Goal: Register for event/course

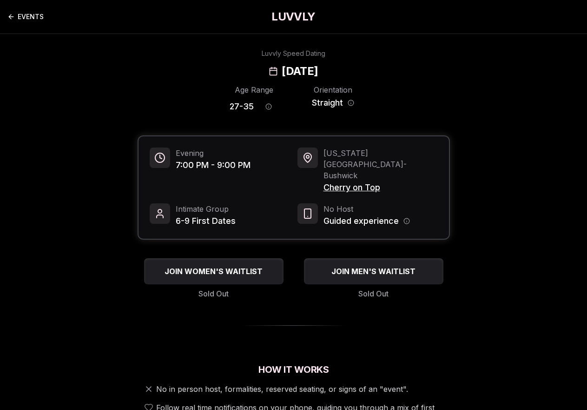
click at [28, 19] on link "EVENTS" at bounding box center [25, 16] width 36 height 19
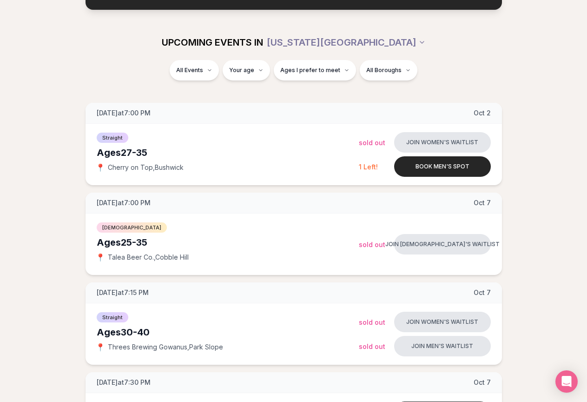
scroll to position [93, 0]
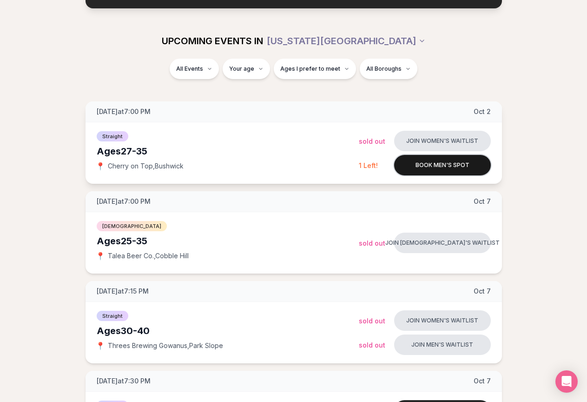
click at [438, 163] on button "Book men's spot" at bounding box center [442, 165] width 97 height 20
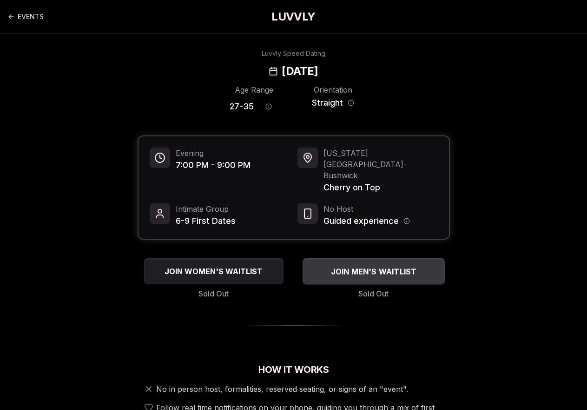
click at [384, 266] on span "JOIN MEN'S WAITLIST" at bounding box center [374, 271] width 90 height 11
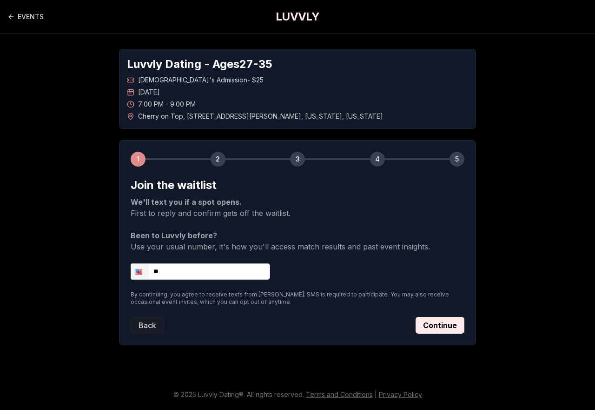
click at [209, 272] on input "**" at bounding box center [201, 271] width 140 height 16
type input "**********"
click at [456, 330] on button "Continue" at bounding box center [440, 325] width 49 height 17
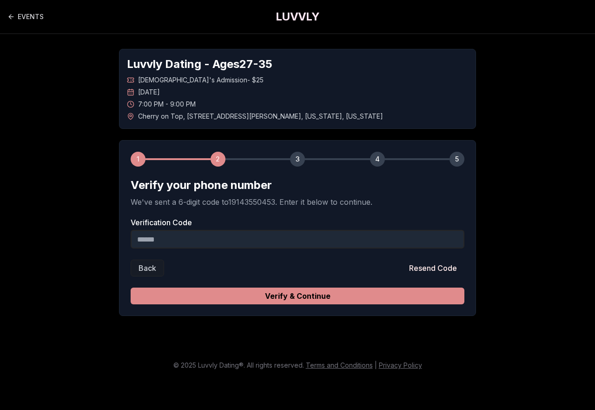
click at [288, 296] on button "Verify & Continue" at bounding box center [298, 295] width 334 height 17
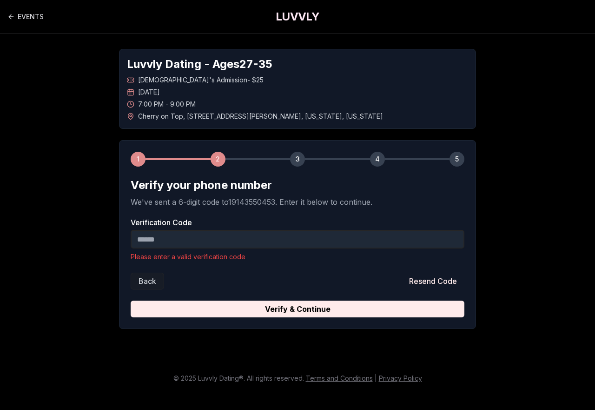
click at [287, 230] on input "Verification Code" at bounding box center [298, 239] width 334 height 19
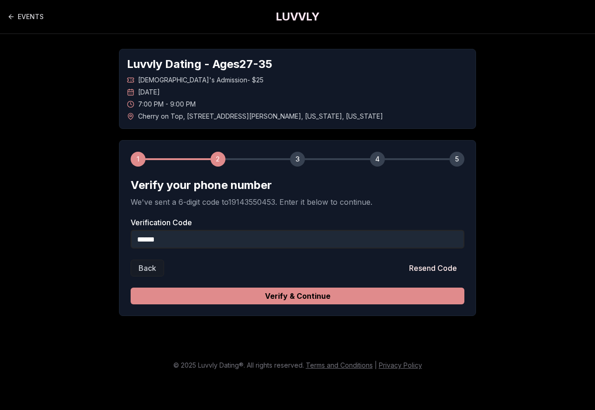
type input "******"
click at [326, 293] on button "Verify & Continue" at bounding box center [298, 295] width 334 height 17
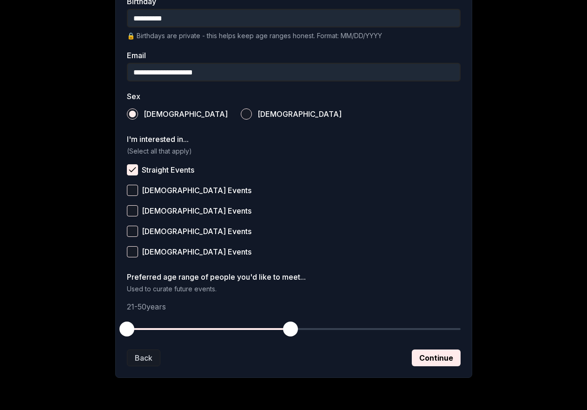
scroll to position [291, 0]
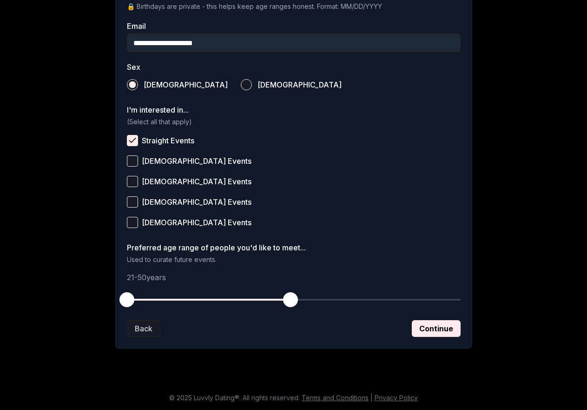
click at [439, 340] on div "**********" at bounding box center [293, 98] width 357 height 499
click at [438, 327] on button "Continue" at bounding box center [436, 328] width 49 height 17
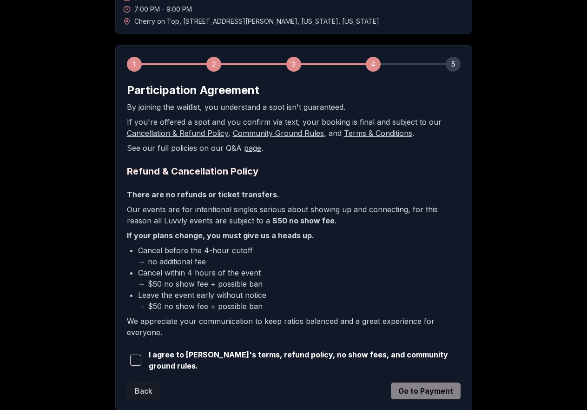
scroll to position [111, 0]
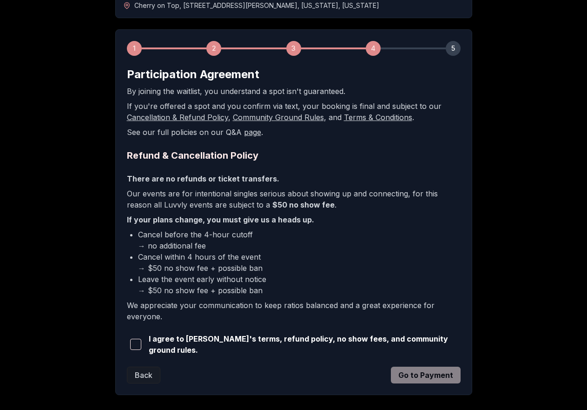
click at [223, 338] on span "I agree to [PERSON_NAME]'s terms, refund policy, no show fees, and community gr…" at bounding box center [305, 344] width 312 height 22
click at [134, 344] on span "button" at bounding box center [135, 344] width 11 height 11
click at [436, 375] on button "Go to Payment" at bounding box center [426, 374] width 70 height 17
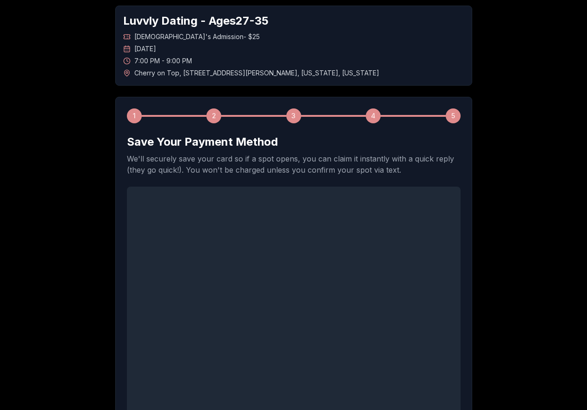
scroll to position [0, 0]
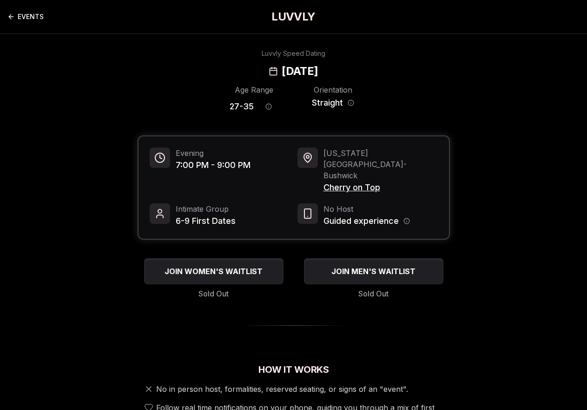
click at [34, 14] on link "EVENTS" at bounding box center [25, 16] width 36 height 19
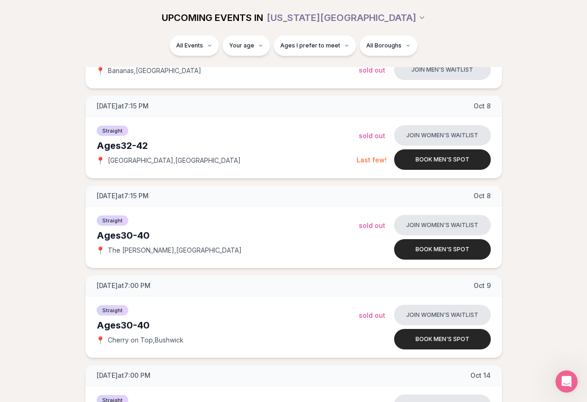
scroll to position [744, 0]
